Goal: Information Seeking & Learning: Learn about a topic

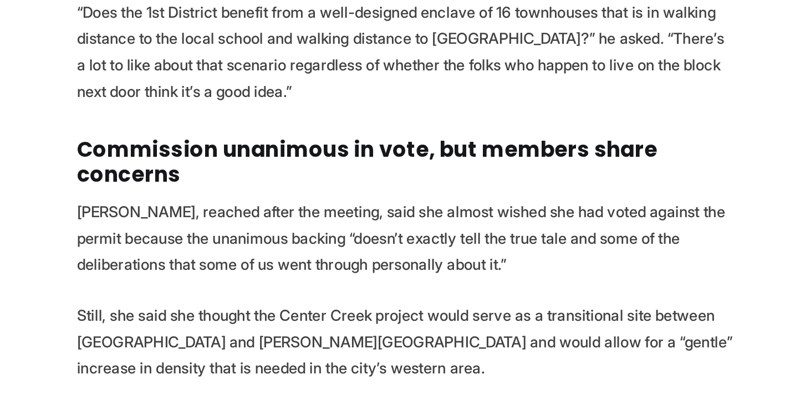
scroll to position [3563, 0]
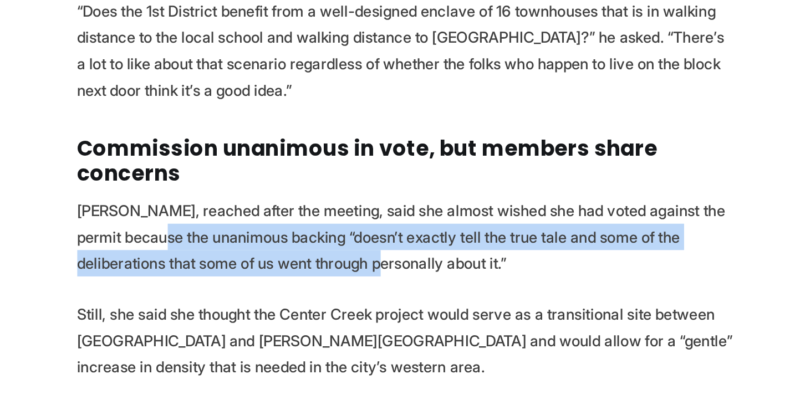
drag, startPoint x: 261, startPoint y: 276, endPoint x: 358, endPoint y: 289, distance: 97.9
click at [358, 289] on p "Rowe, reached after the meeting, said she almost wished she had voted against t…" at bounding box center [395, 306] width 386 height 47
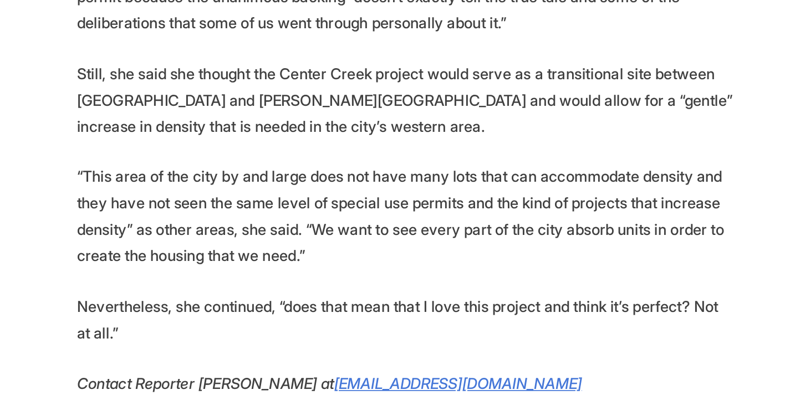
scroll to position [3705, 0]
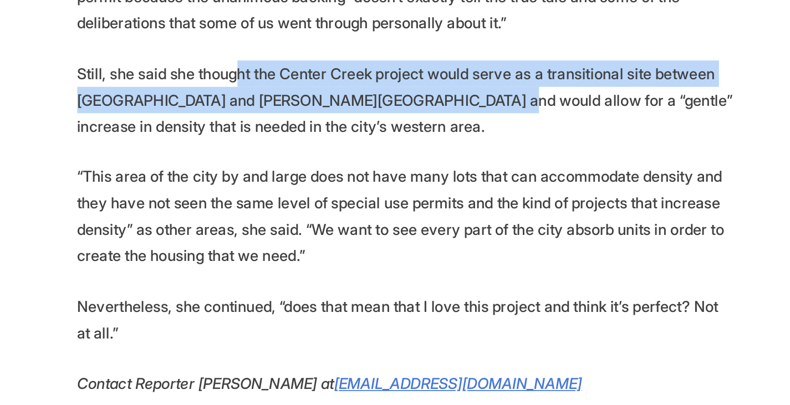
drag, startPoint x: 297, startPoint y: 186, endPoint x: 426, endPoint y: 195, distance: 129.0
click at [426, 202] on p "Still, she said she thought the Center Creek project would serve as a transitio…" at bounding box center [395, 225] width 386 height 47
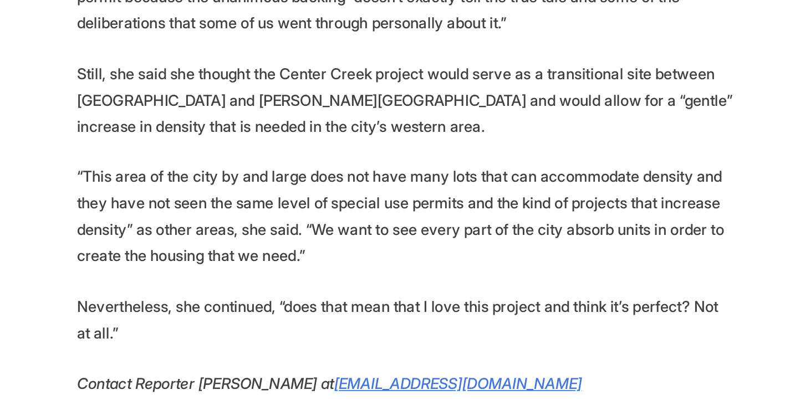
drag, startPoint x: 253, startPoint y: 238, endPoint x: 423, endPoint y: 263, distance: 172.1
click at [423, 263] on p "“This area of the city by and large does not have many lots that can accommodat…" at bounding box center [395, 293] width 386 height 62
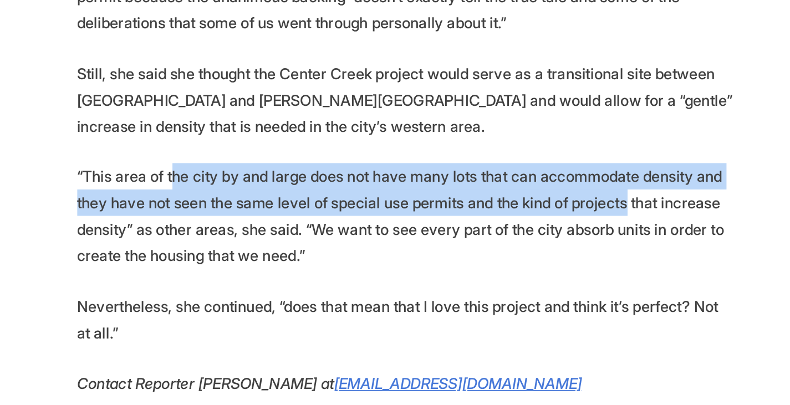
drag, startPoint x: 256, startPoint y: 237, endPoint x: 517, endPoint y: 249, distance: 261.4
click at [517, 262] on p "“This area of the city by and large does not have many lots that can accommodat…" at bounding box center [395, 293] width 386 height 62
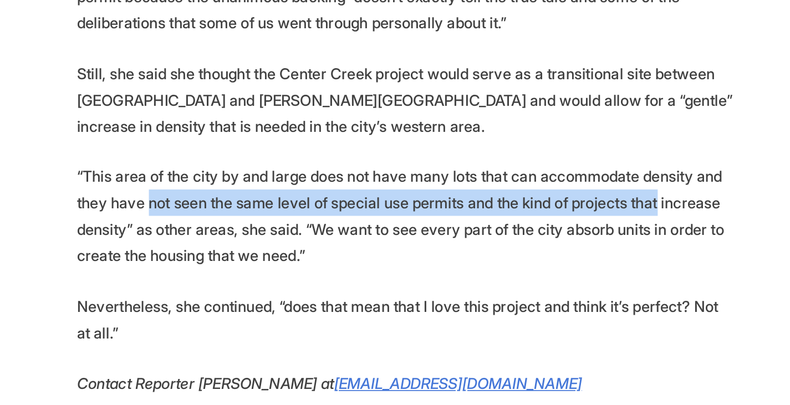
drag, startPoint x: 536, startPoint y: 254, endPoint x: 242, endPoint y: 255, distance: 293.3
click at [242, 262] on p "“This area of the city by and large does not have many lots that can accommodat…" at bounding box center [395, 293] width 386 height 62
click at [387, 262] on p "“This area of the city by and large does not have many lots that can accommodat…" at bounding box center [395, 293] width 386 height 62
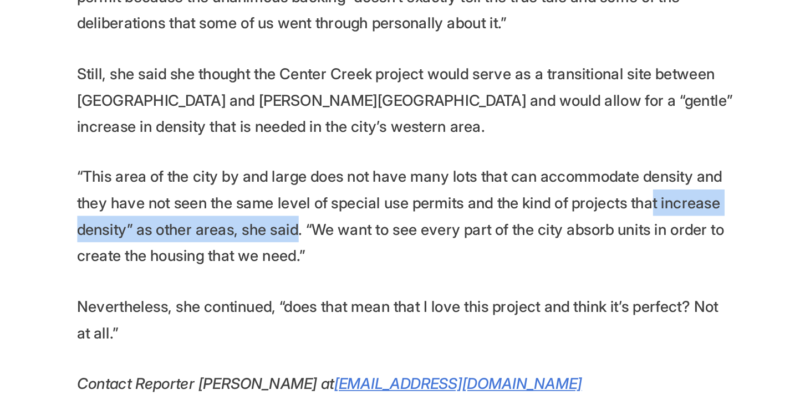
drag, startPoint x: 532, startPoint y: 252, endPoint x: 329, endPoint y: 263, distance: 202.6
click at [329, 263] on p "“This area of the city by and large does not have many lots that can accommodat…" at bounding box center [395, 293] width 386 height 62
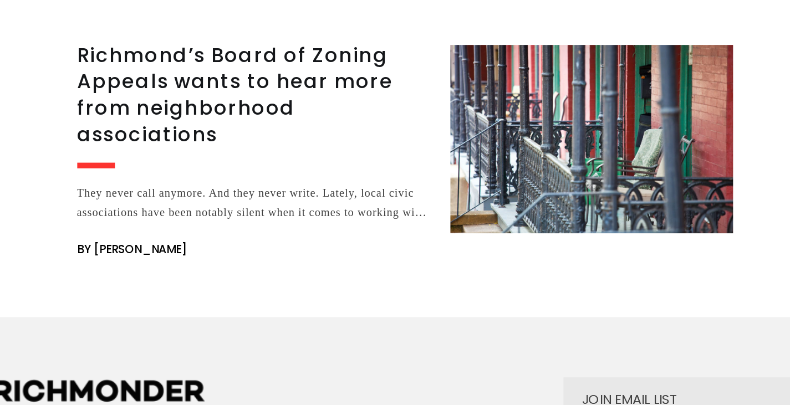
scroll to position [4483, 0]
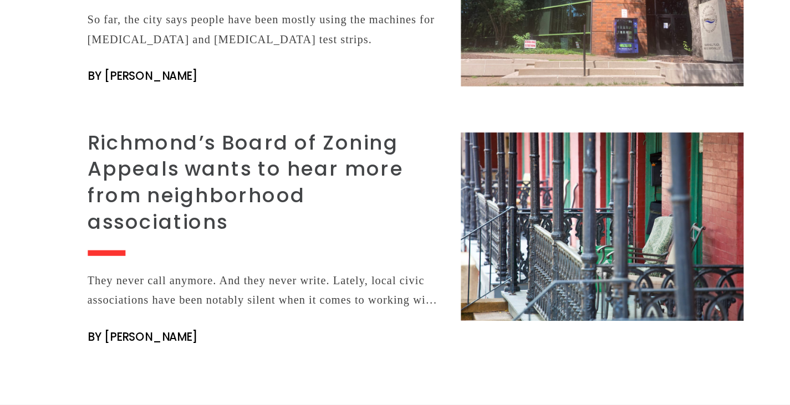
click at [292, 191] on h3 "Richmond’s Board of Zoning Appeals wants to hear more from neighborhood associa…" at bounding box center [305, 222] width 206 height 62
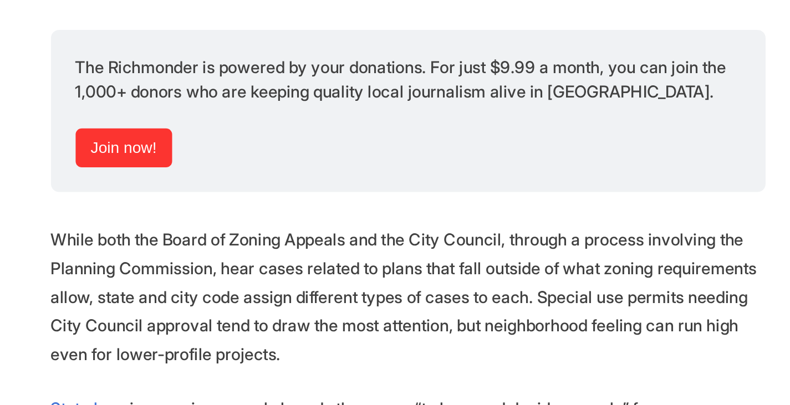
scroll to position [1253, 0]
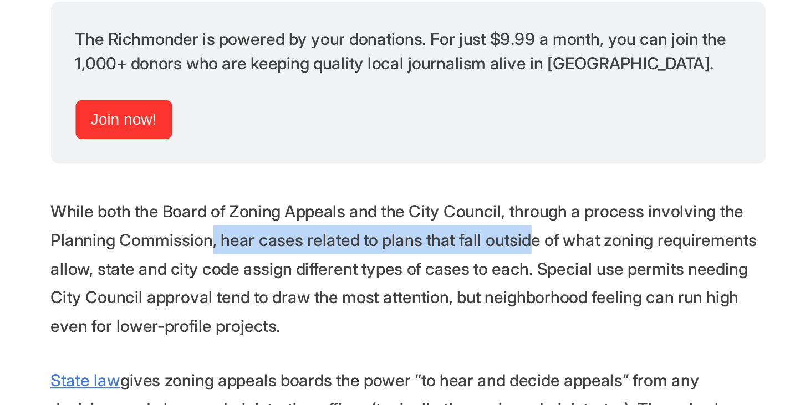
drag, startPoint x: 288, startPoint y: 142, endPoint x: 457, endPoint y: 150, distance: 169.2
click at [457, 150] on p "While both the Board of Zoning Appeals and the City Council, through a process …" at bounding box center [395, 162] width 386 height 78
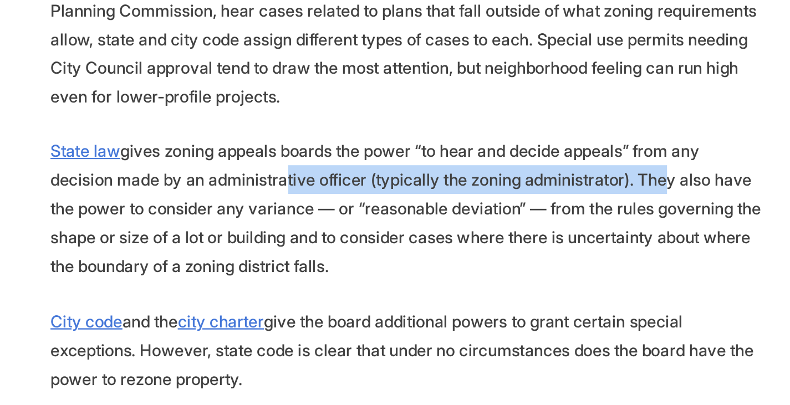
drag, startPoint x: 286, startPoint y: 232, endPoint x: 482, endPoint y: 236, distance: 195.7
click at [482, 236] on p "State law gives zoning appeals boards the power “to hear and decide appeals” fr…" at bounding box center [395, 253] width 386 height 78
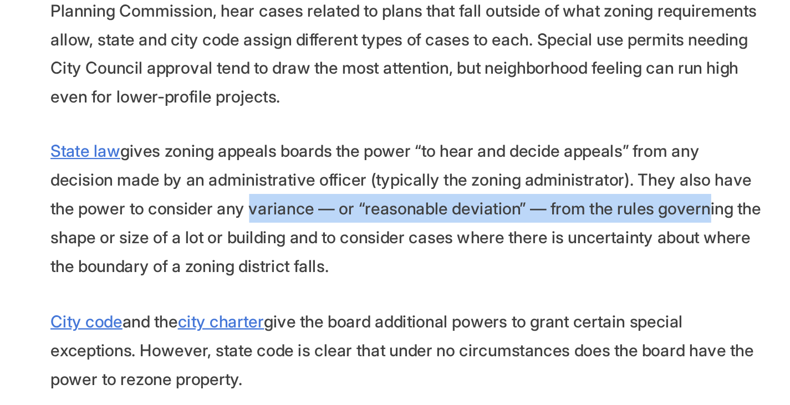
drag, startPoint x: 251, startPoint y: 255, endPoint x: 494, endPoint y: 257, distance: 243.4
click at [494, 257] on p "State law gives zoning appeals boards the power “to hear and decide appeals” fr…" at bounding box center [395, 253] width 386 height 78
drag, startPoint x: 528, startPoint y: 253, endPoint x: 222, endPoint y: 258, distance: 305.5
click at [222, 258] on p "State law gives zoning appeals boards the power “to hear and decide appeals” fr…" at bounding box center [395, 253] width 386 height 78
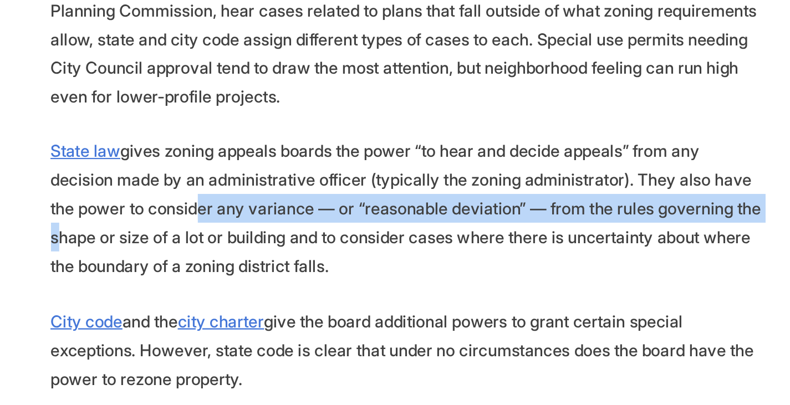
click at [222, 258] on p "State law gives zoning appeals boards the power “to hear and decide appeals” fr…" at bounding box center [395, 253] width 386 height 78
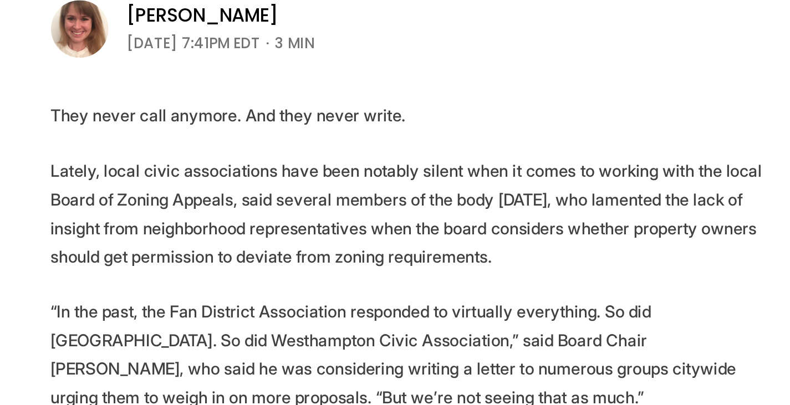
scroll to position [354, 0]
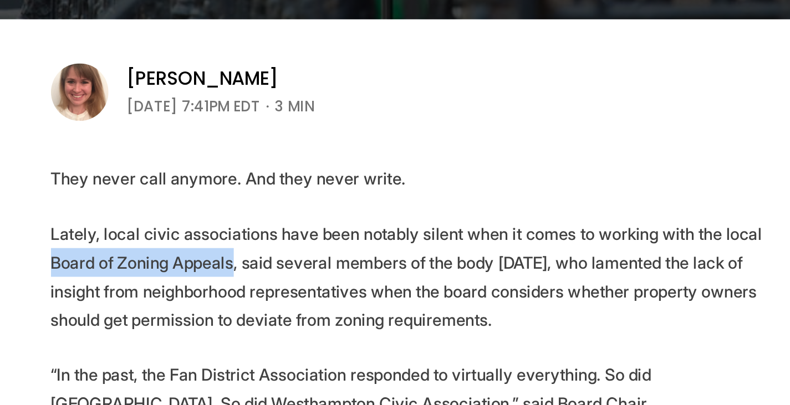
drag, startPoint x: 202, startPoint y: 142, endPoint x: 298, endPoint y: 139, distance: 95.4
click at [298, 139] on p "Lately, local civic associations have been notably silent when it comes to work…" at bounding box center [395, 150] width 386 height 62
copy p "Board of Zoning Appeals"
